Goal: Find contact information: Find contact information

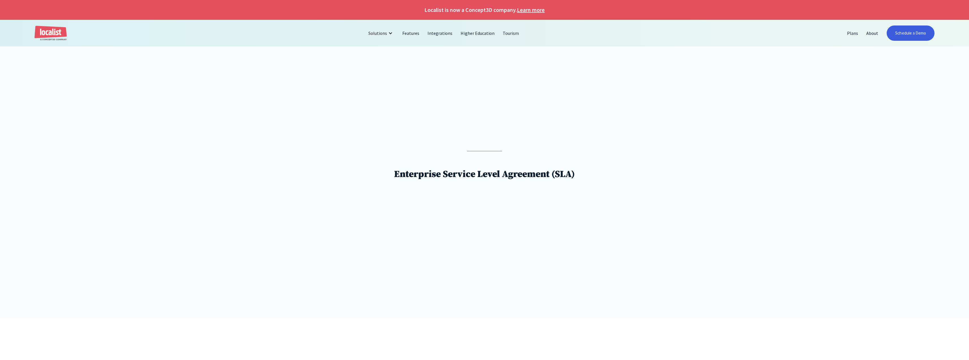
click at [595, 340] on button "Decline" at bounding box center [589, 341] width 40 height 12
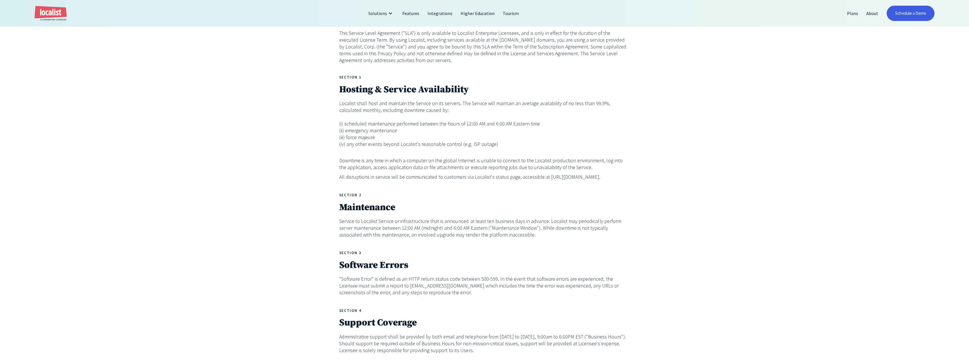
scroll to position [368, 0]
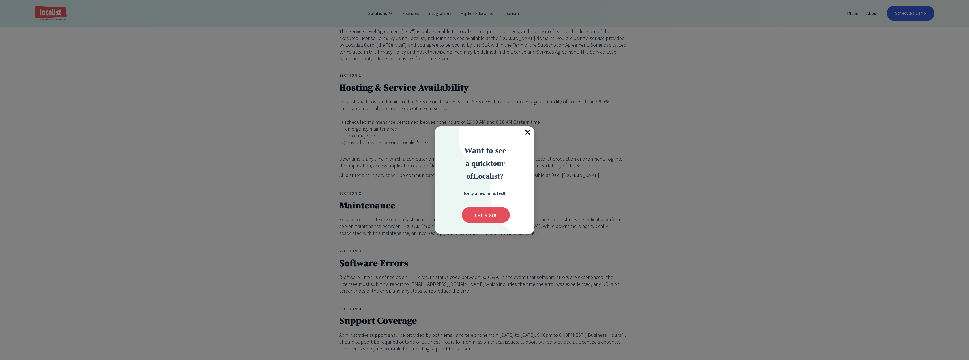
click at [533, 130] on span "×" at bounding box center [528, 132] width 12 height 12
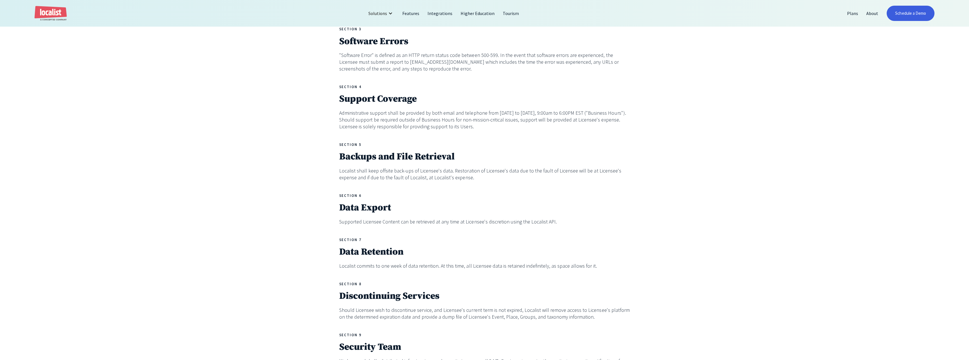
scroll to position [594, 0]
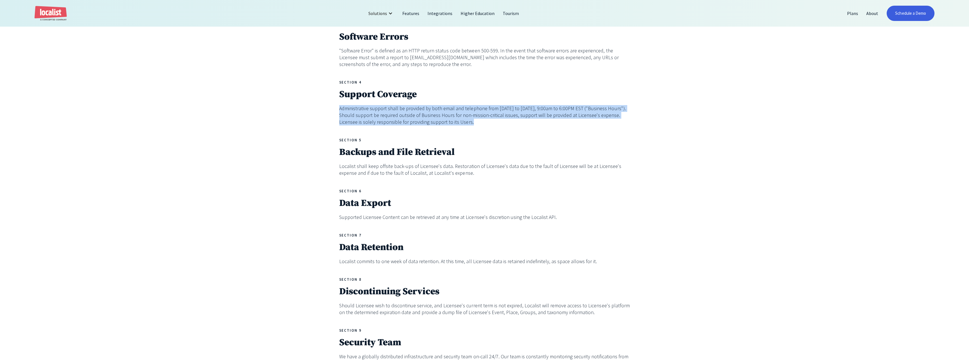
drag, startPoint x: 450, startPoint y: 124, endPoint x: 332, endPoint y: 111, distance: 119.3
click at [332, 111] on div "LOCALIST ENTERPRISE SERVICE LEVEL AGREEMENT (SLA) This Service Level Agreement …" at bounding box center [484, 175] width 969 height 902
copy p "Administrative support shall be provided by both email and telephone from Monda…"
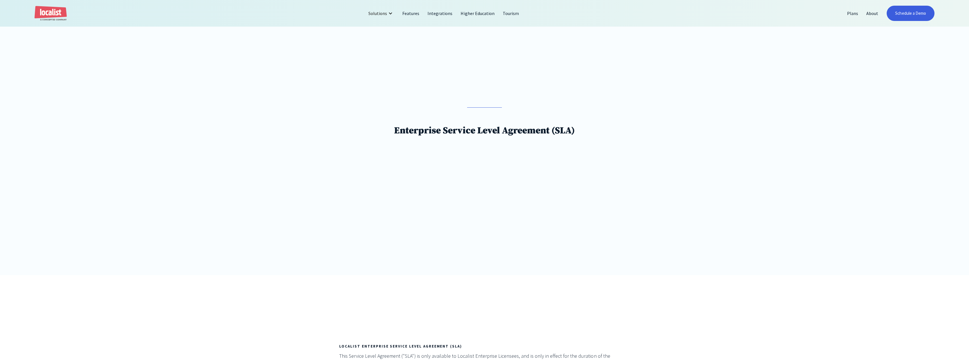
scroll to position [0, 0]
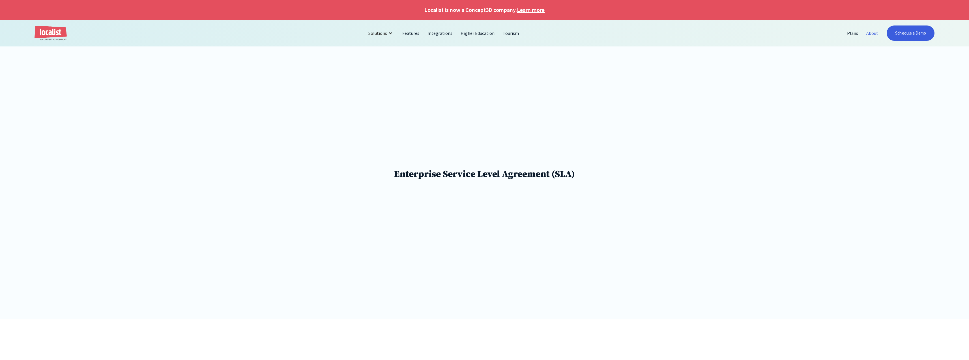
click at [867, 36] on link "About" at bounding box center [872, 33] width 20 height 14
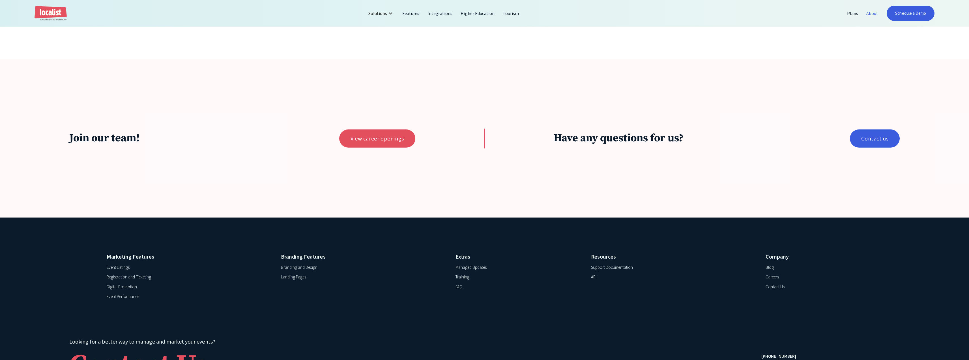
scroll to position [1772, 0]
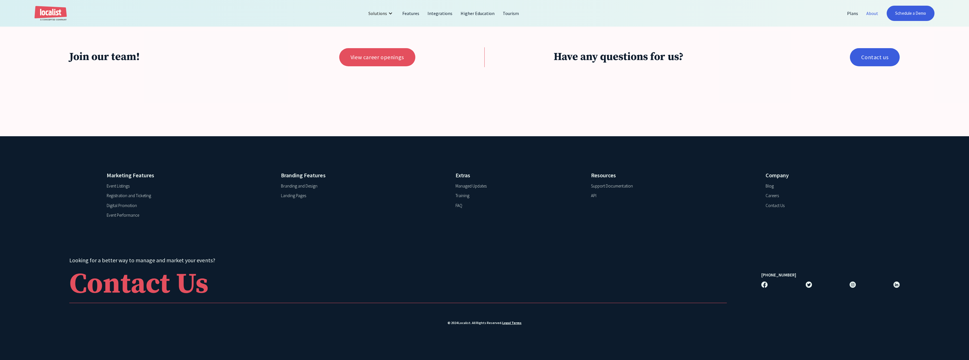
click at [775, 204] on div "Contact Us" at bounding box center [775, 205] width 19 height 7
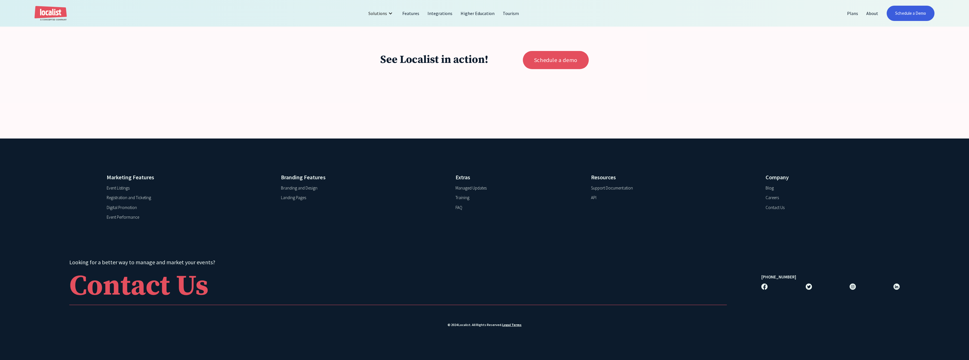
scroll to position [837, 0]
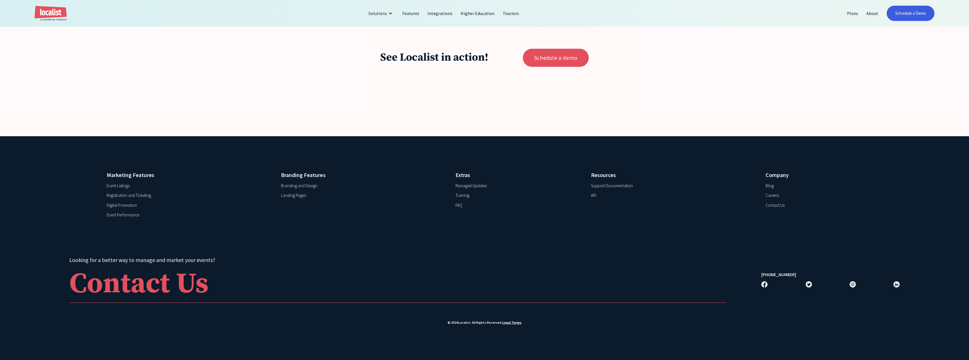
click at [763, 287] on img at bounding box center [764, 284] width 6 height 6
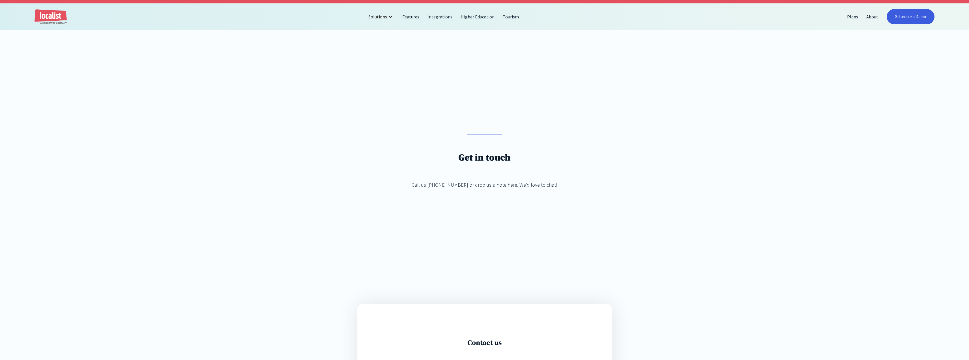
scroll to position [0, 0]
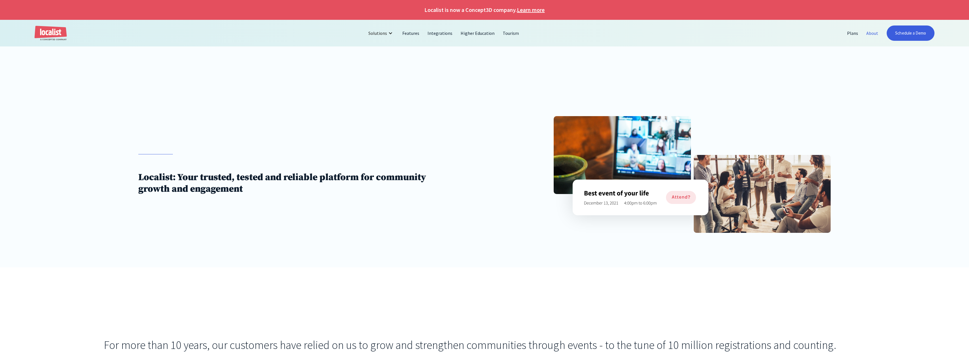
scroll to position [1730, 0]
